Goal: Navigation & Orientation: Find specific page/section

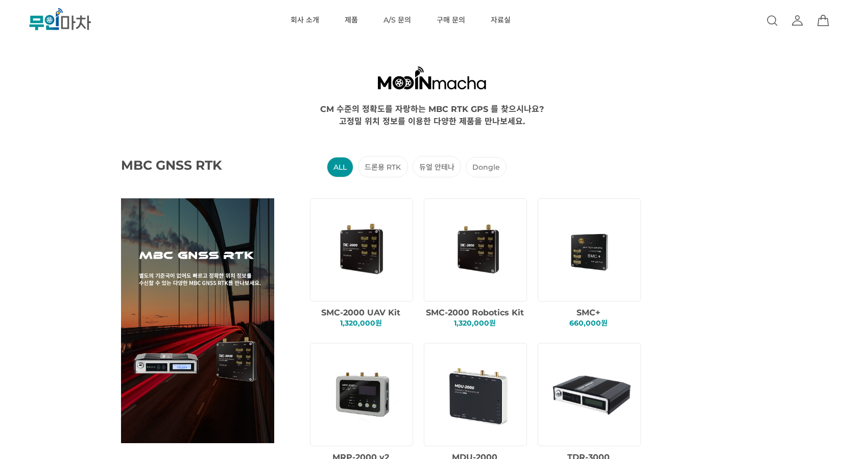
click at [393, 166] on RTK "드론용 RTK" at bounding box center [383, 166] width 50 height 21
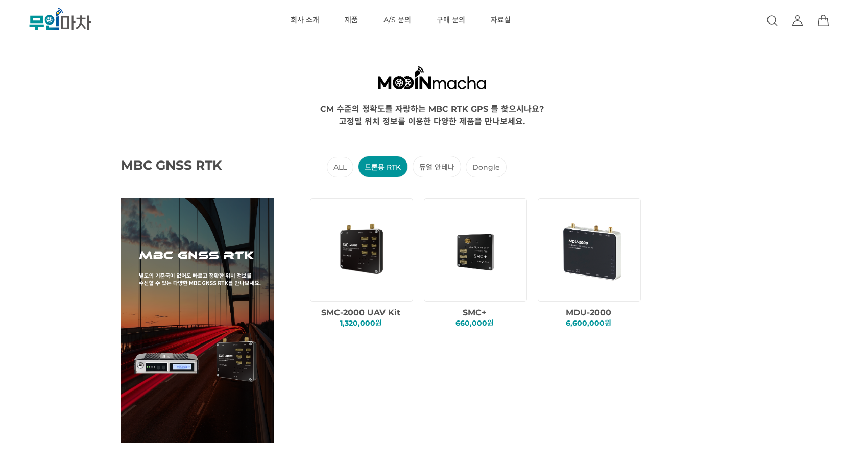
click at [439, 170] on 안테나 "듀얼 안테나" at bounding box center [437, 166] width 49 height 21
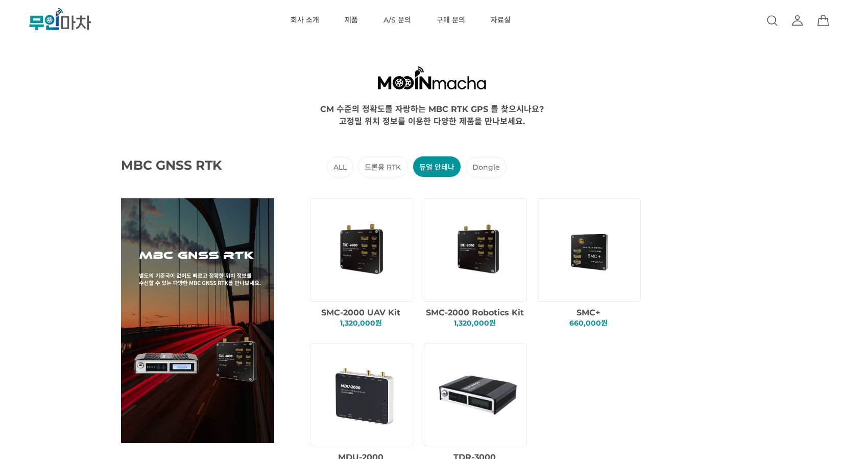
click at [493, 163] on li "Dongle" at bounding box center [486, 167] width 41 height 20
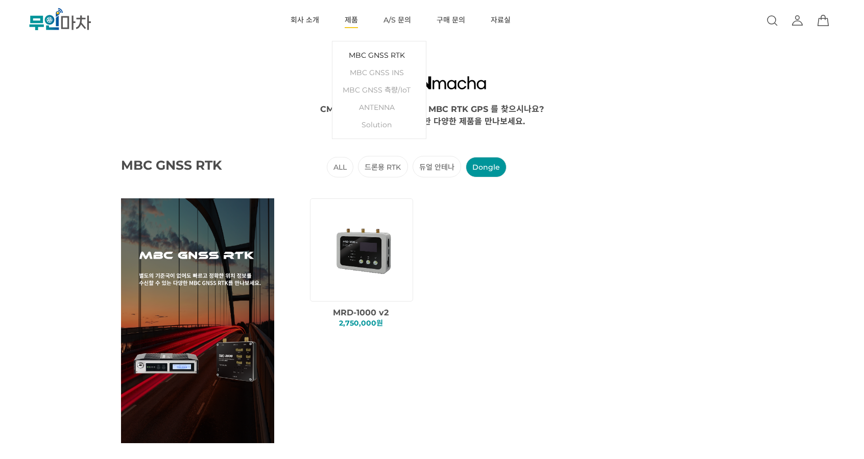
click at [375, 54] on link "MBC GNSS RTK" at bounding box center [379, 54] width 83 height 17
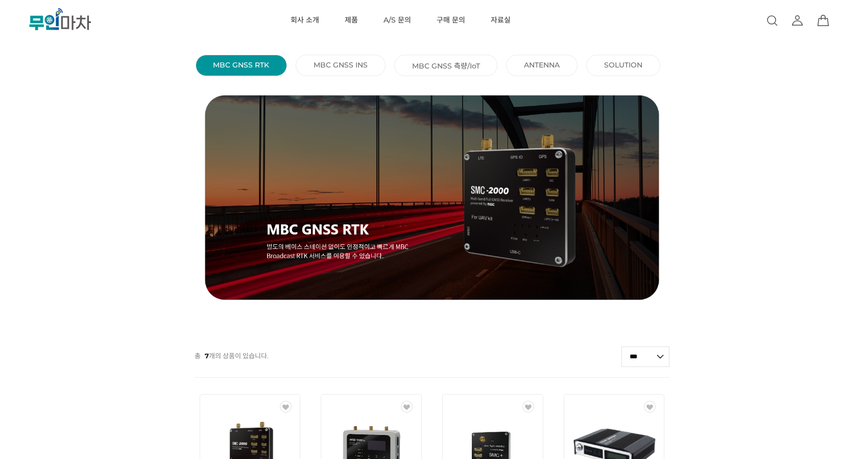
click at [532, 68] on link "ANTENNA ()" at bounding box center [542, 64] width 36 height 9
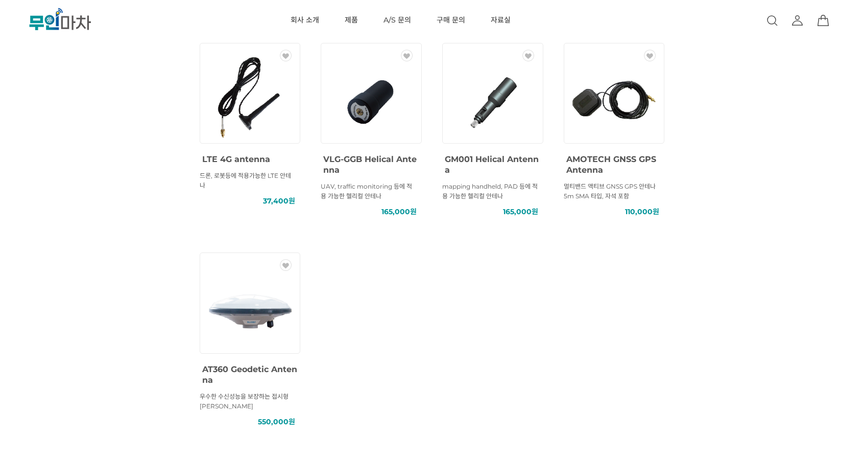
scroll to position [304, 0]
